Goal: Book appointment/travel/reservation

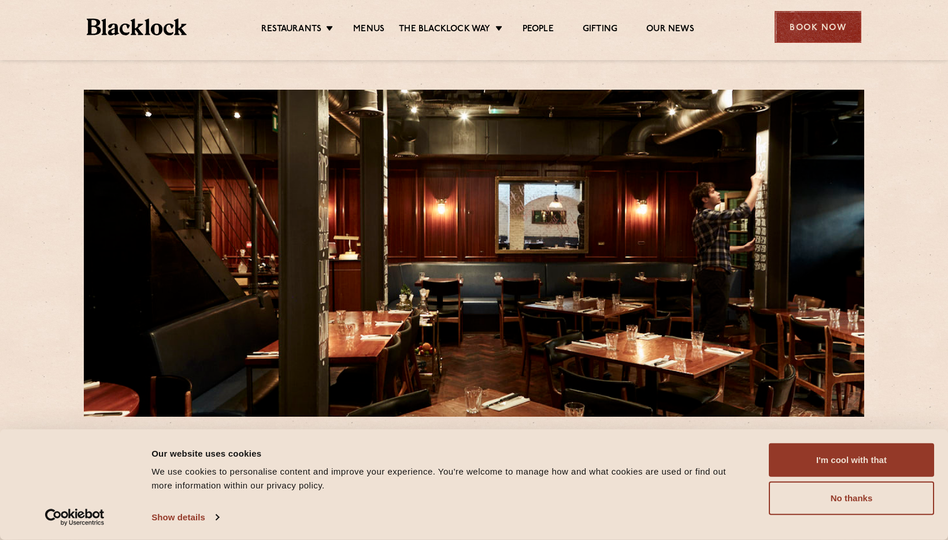
click at [807, 20] on div "Book Now" at bounding box center [818, 27] width 87 height 32
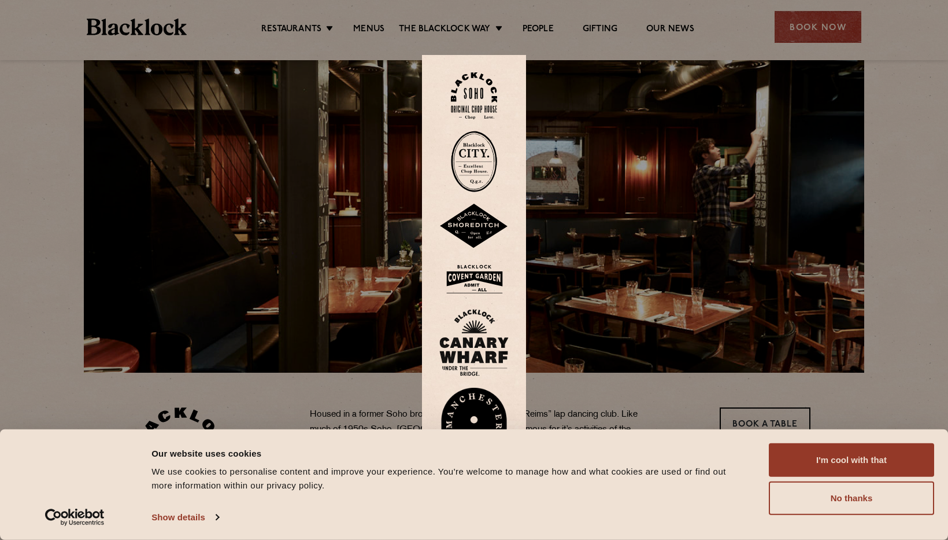
scroll to position [54, 0]
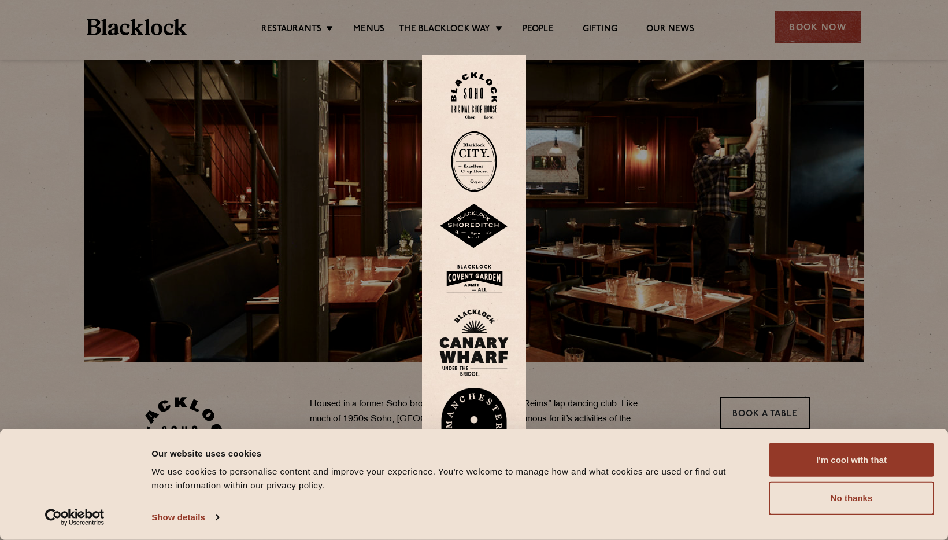
click at [485, 87] on img at bounding box center [474, 95] width 46 height 47
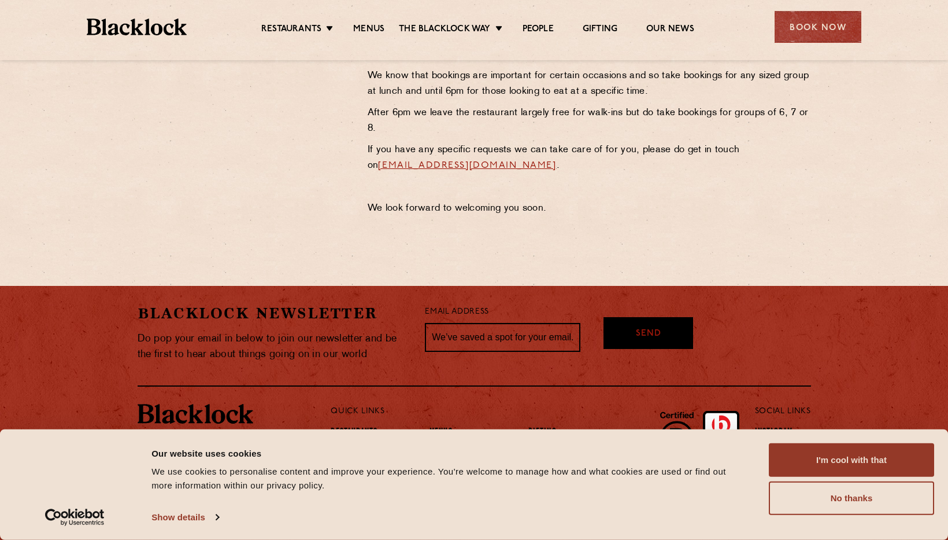
scroll to position [549, 0]
click at [376, 29] on link "Menus" at bounding box center [368, 30] width 31 height 13
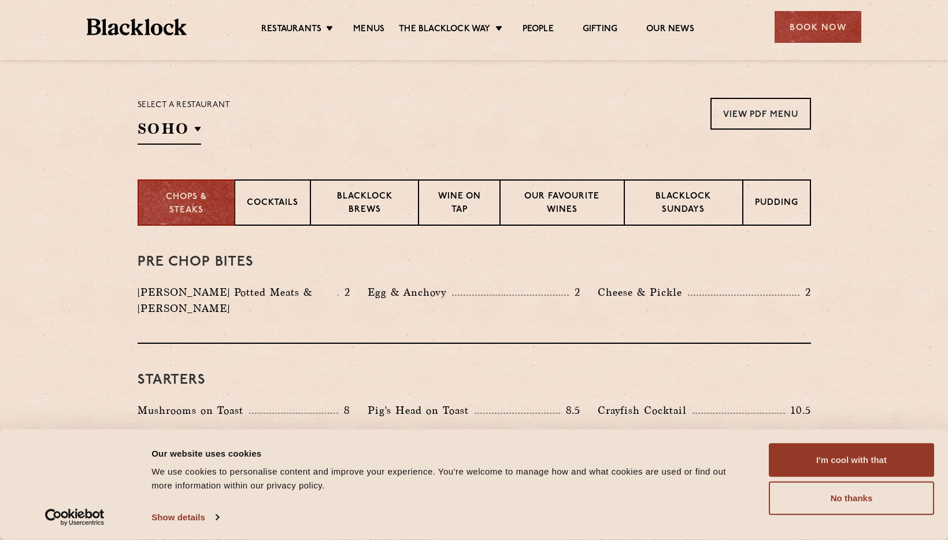
scroll to position [358, 0]
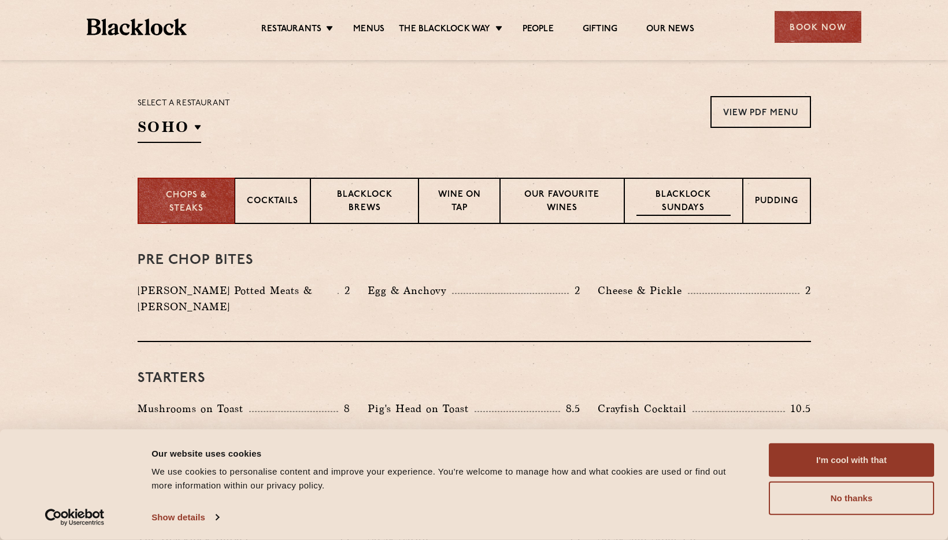
click at [686, 209] on p "Blacklock Sundays" at bounding box center [684, 202] width 94 height 27
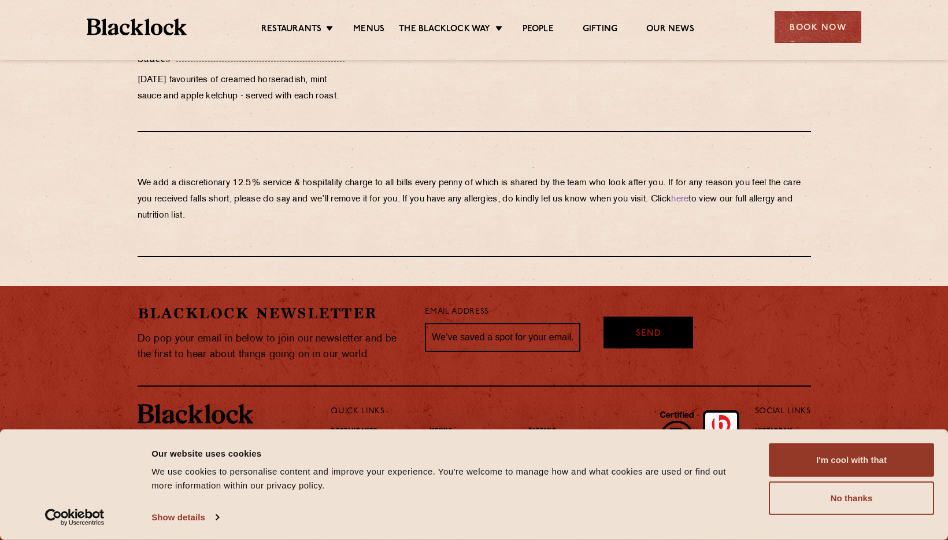
scroll to position [1265, 0]
click at [819, 490] on button "No thanks" at bounding box center [851, 498] width 165 height 34
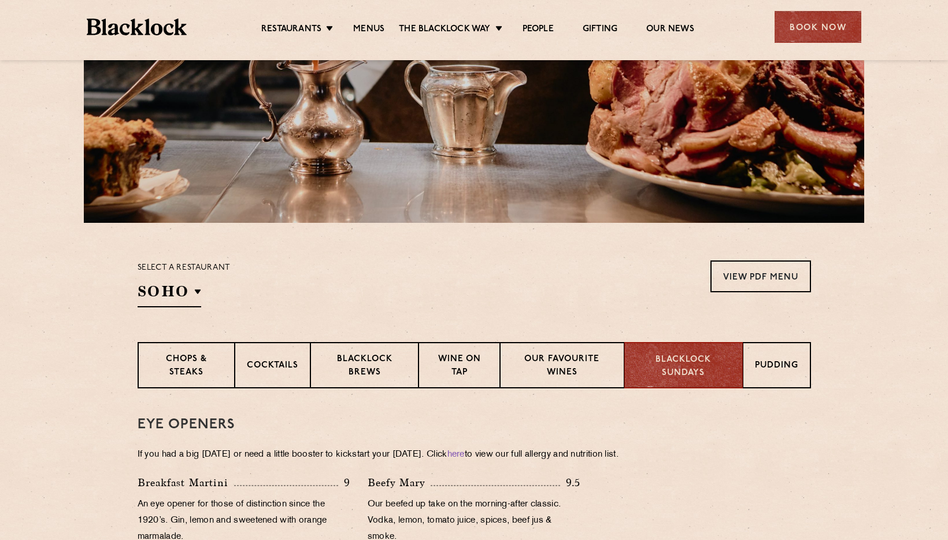
scroll to position [209, 0]
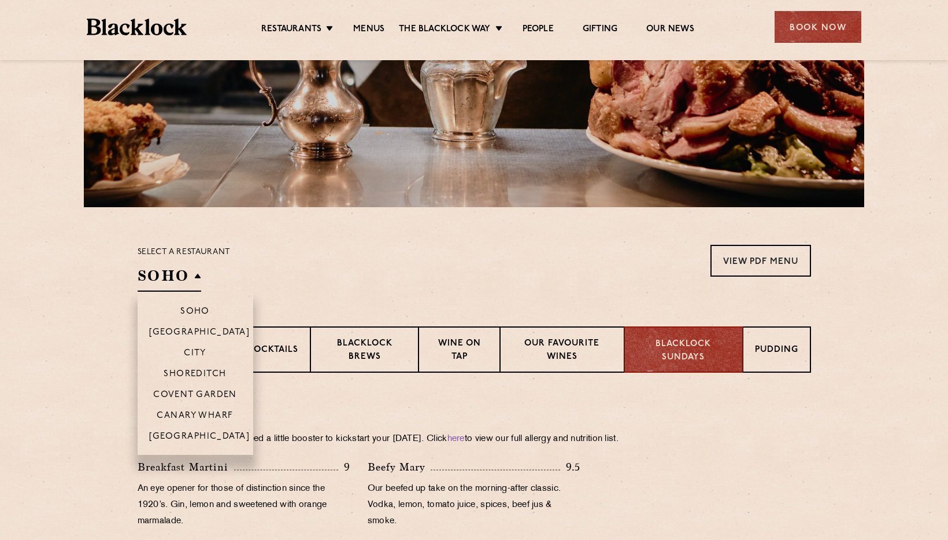
click at [193, 277] on h2 "SOHO" at bounding box center [170, 278] width 64 height 26
click at [199, 351] on p "City" at bounding box center [195, 354] width 23 height 12
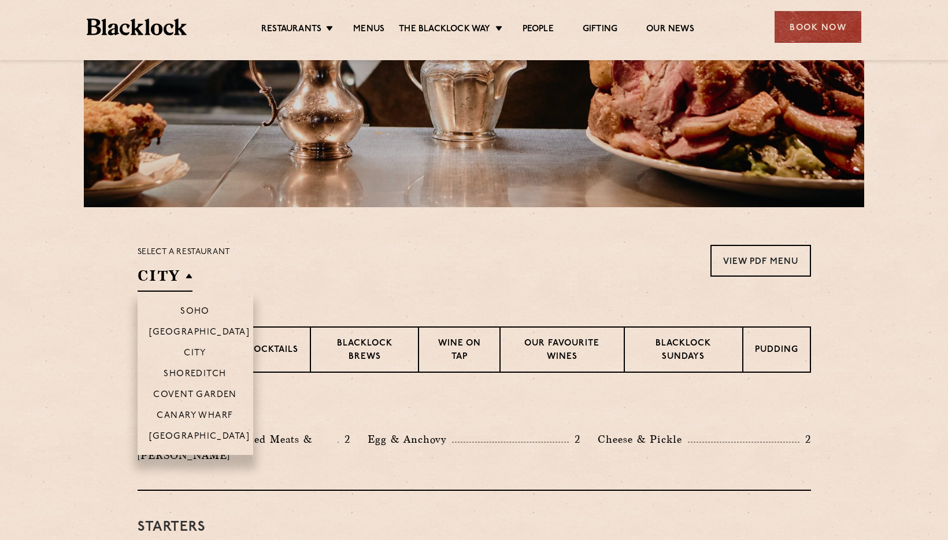
click at [183, 271] on h2 "City" at bounding box center [165, 278] width 55 height 26
click at [201, 394] on p "Covent Garden" at bounding box center [195, 396] width 84 height 12
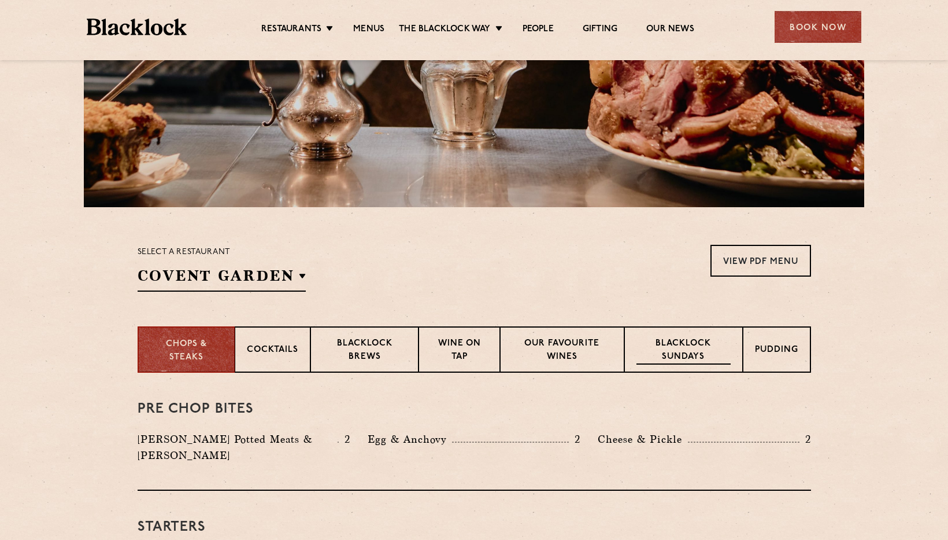
click at [731, 344] on div "Blacklock Sundays" at bounding box center [684, 349] width 118 height 46
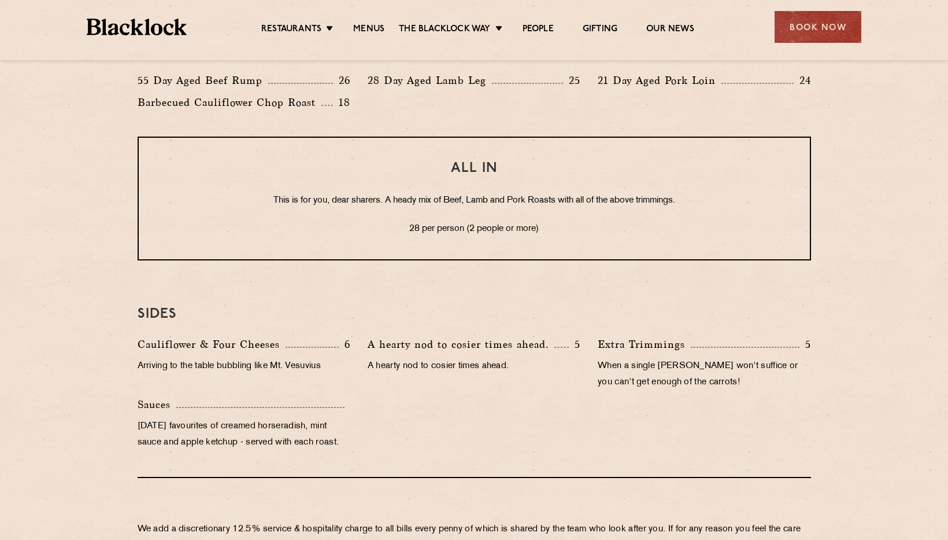
scroll to position [674, 0]
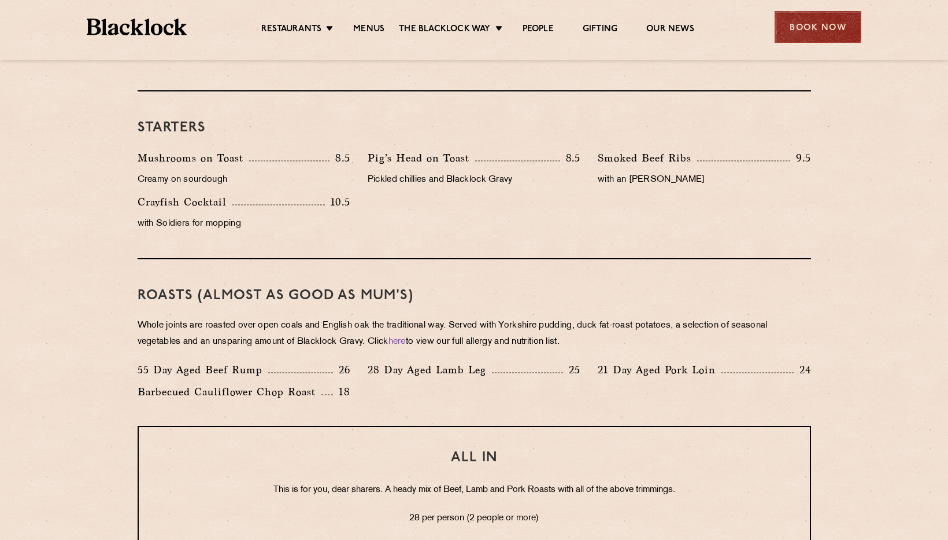
click at [802, 35] on div "Book Now" at bounding box center [818, 27] width 87 height 32
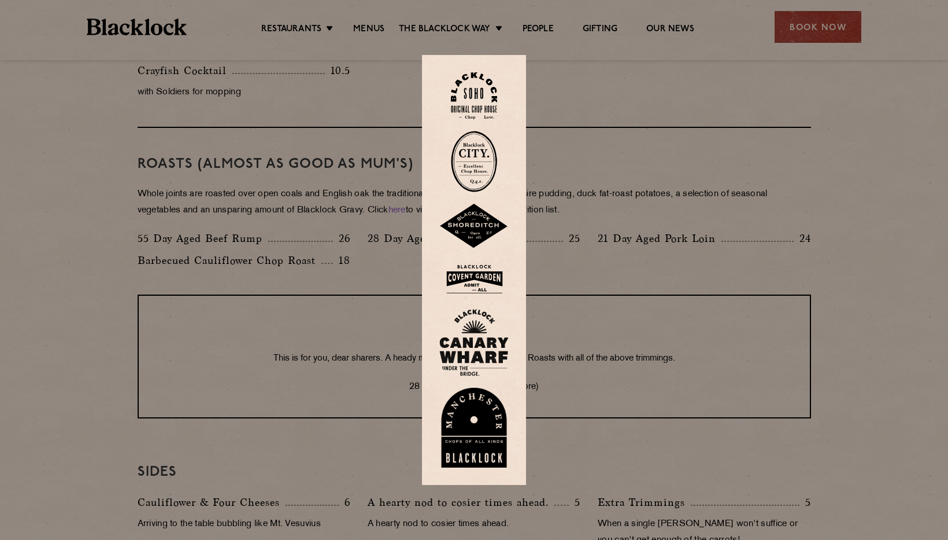
scroll to position [802, 0]
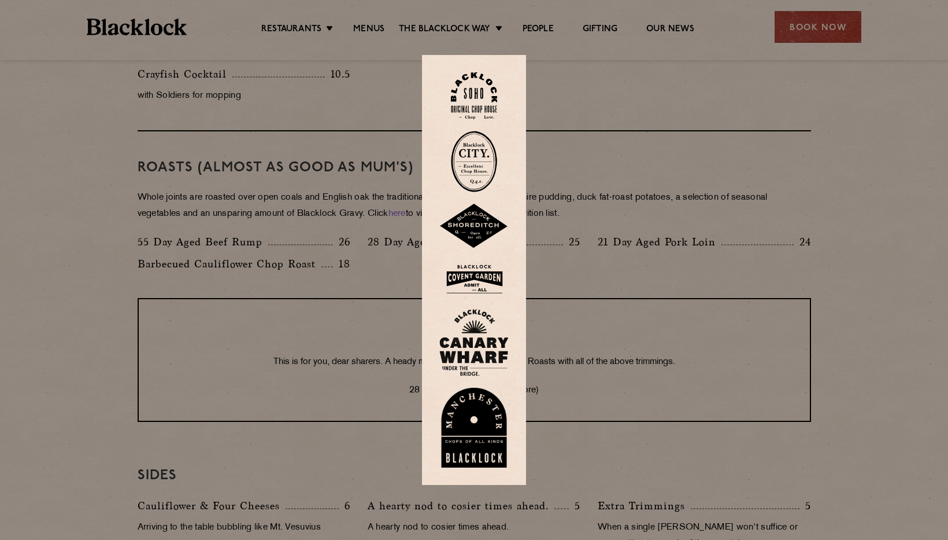
click at [479, 276] on img at bounding box center [473, 279] width 69 height 38
